Goal: Use online tool/utility

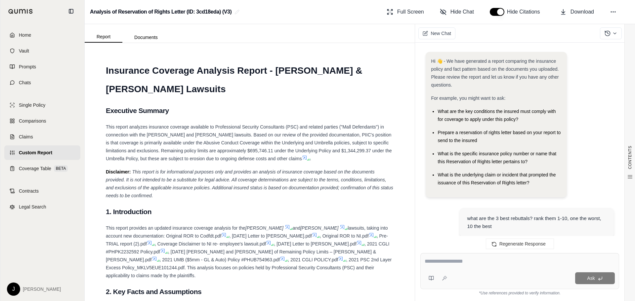
scroll to position [6334, 0]
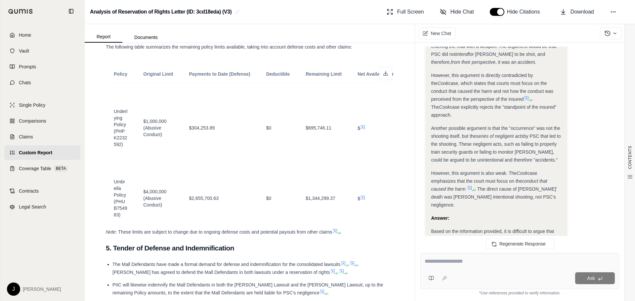
click at [442, 258] on textarea at bounding box center [519, 261] width 190 height 8
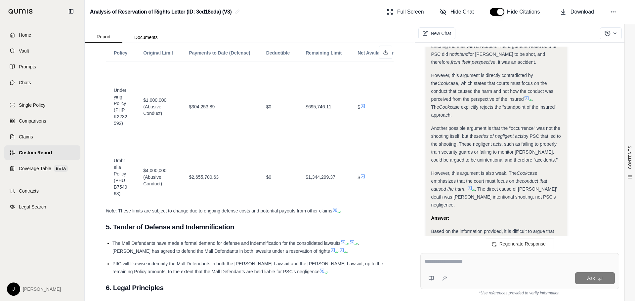
scroll to position [1257, 0]
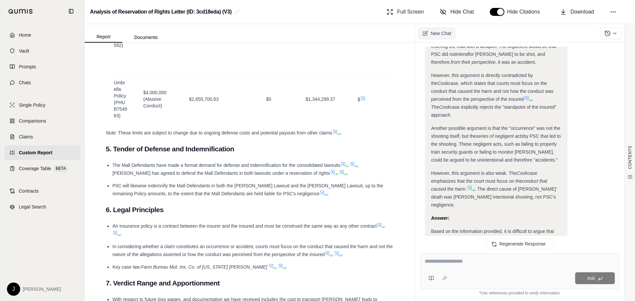
drag, startPoint x: 581, startPoint y: 13, endPoint x: 454, endPoint y: 32, distance: 128.7
click at [581, 14] on span "Download" at bounding box center [581, 12] width 23 height 8
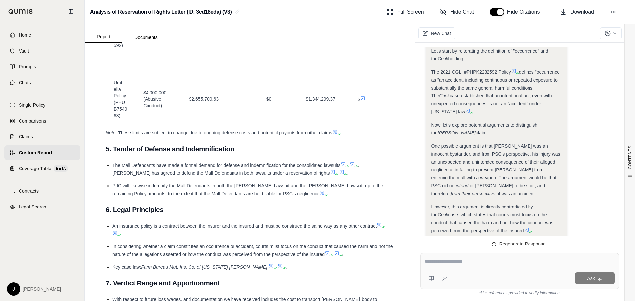
scroll to position [6202, 0]
click at [569, 29] on div "New Chat" at bounding box center [525, 33] width 220 height 19
click at [39, 209] on span "Legal Search" at bounding box center [32, 207] width 27 height 7
click at [441, 264] on textarea at bounding box center [519, 261] width 190 height 8
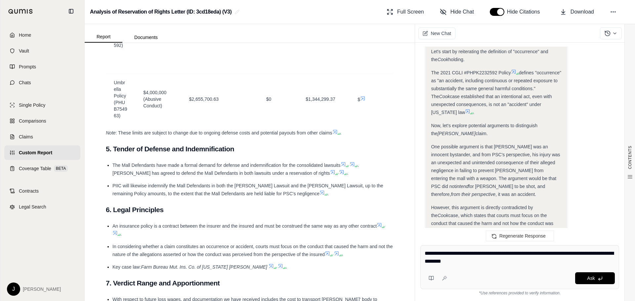
type textarea "**********"
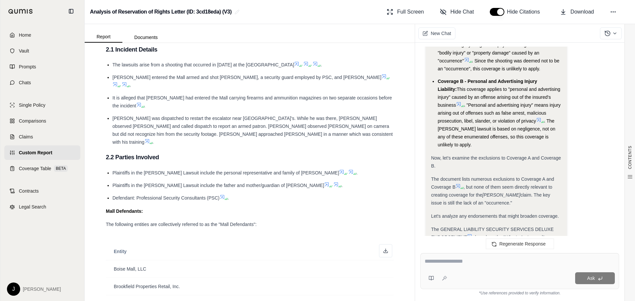
scroll to position [264, 0]
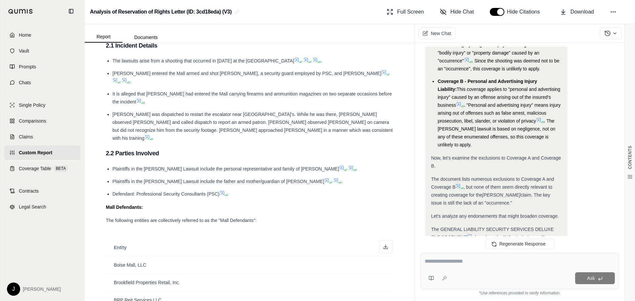
click at [149, 136] on icon at bounding box center [147, 138] width 4 height 4
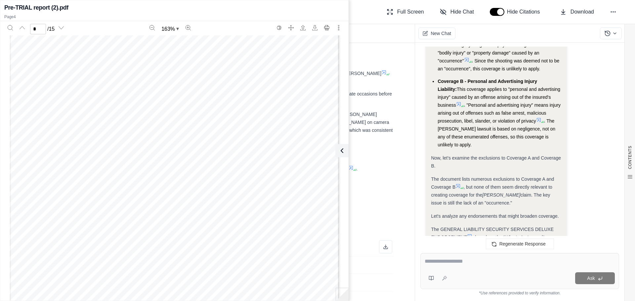
scroll to position [1412, 0]
type input "*"
click at [130, 168] on span "violation”. The administrative judge found [PERSON_NAME] conduct to be “idiosyn…" at bounding box center [185, 167] width 274 height 7
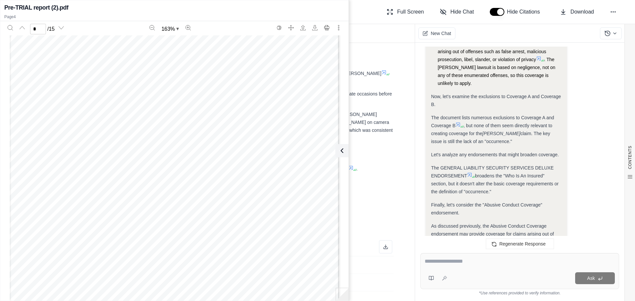
scroll to position [7007, 0]
